Goal: Information Seeking & Learning: Learn about a topic

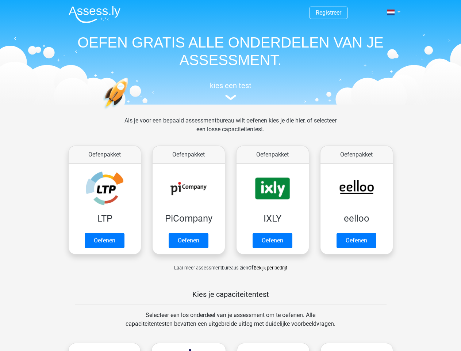
click at [392, 12] on span at bounding box center [391, 12] width 8 height 6
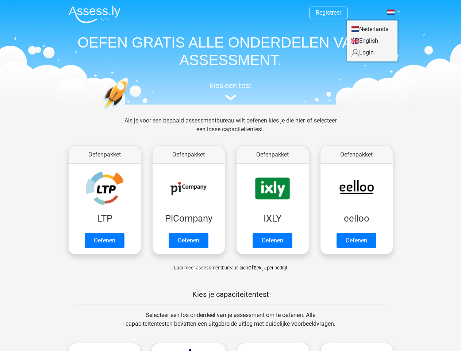
click at [209, 267] on span "Laat meer assessmentbureaus zien" at bounding box center [211, 267] width 74 height 5
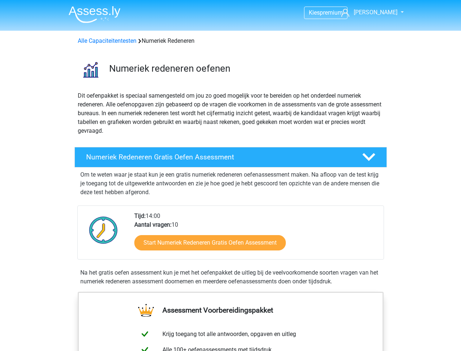
click at [375, 12] on span "[PERSON_NAME]" at bounding box center [376, 12] width 44 height 7
